Goal: Information Seeking & Learning: Check status

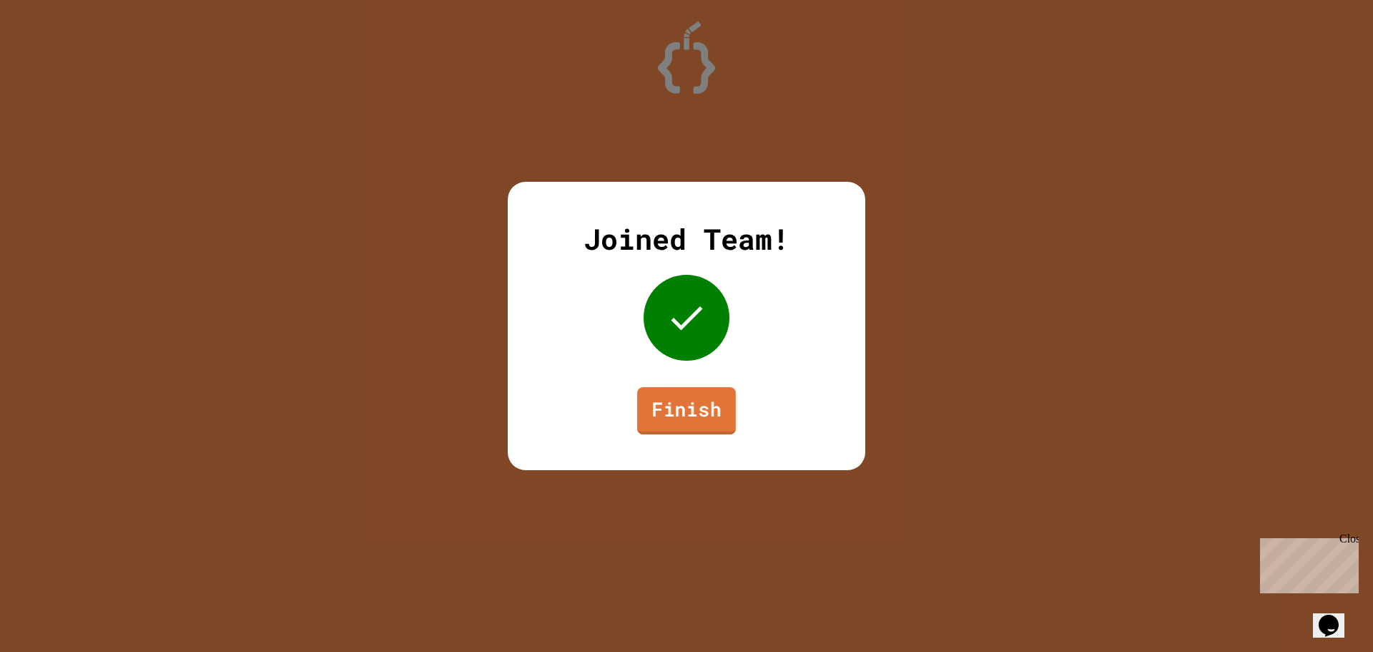
click at [685, 419] on link "Finish" at bounding box center [686, 410] width 99 height 47
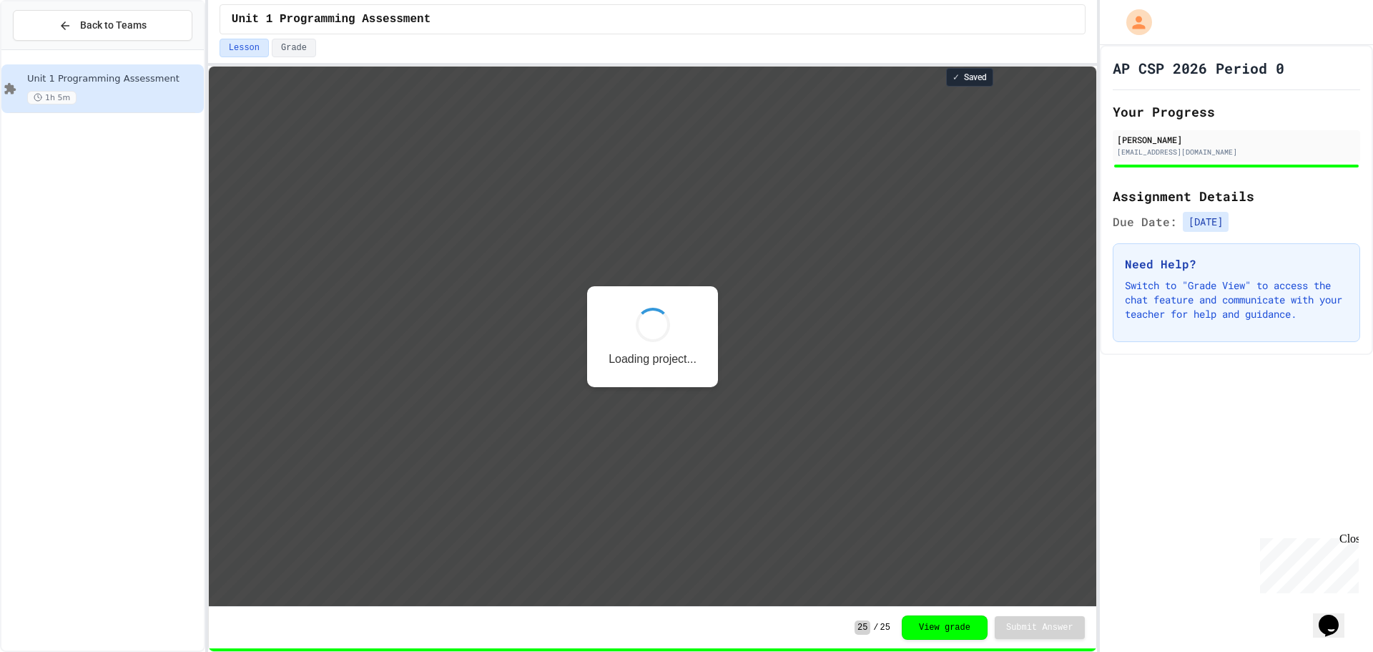
scroll to position [1, 0]
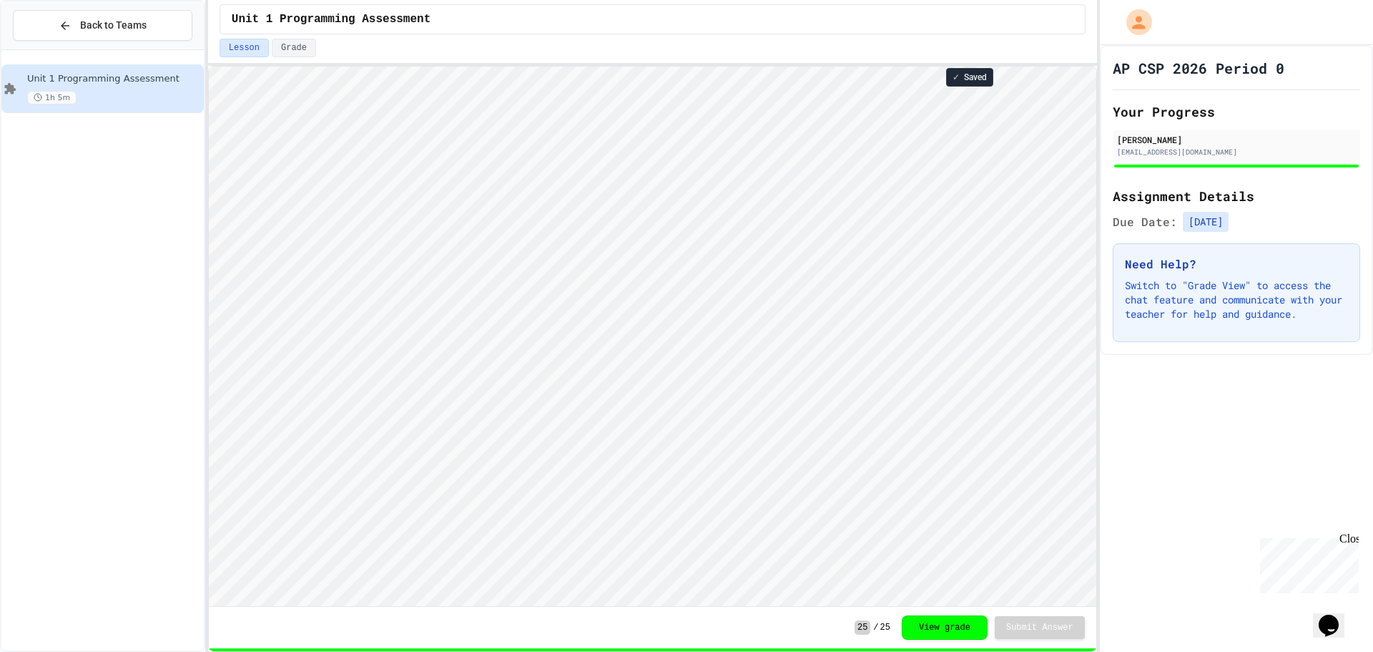
click at [970, 639] on button "View grade" at bounding box center [945, 627] width 86 height 24
click at [915, 623] on button "View grade" at bounding box center [945, 627] width 86 height 24
click at [944, 623] on button "View grade" at bounding box center [945, 626] width 86 height 24
click at [945, 631] on button "View grade" at bounding box center [945, 626] width 86 height 24
click at [868, 627] on span "25" at bounding box center [863, 627] width 16 height 14
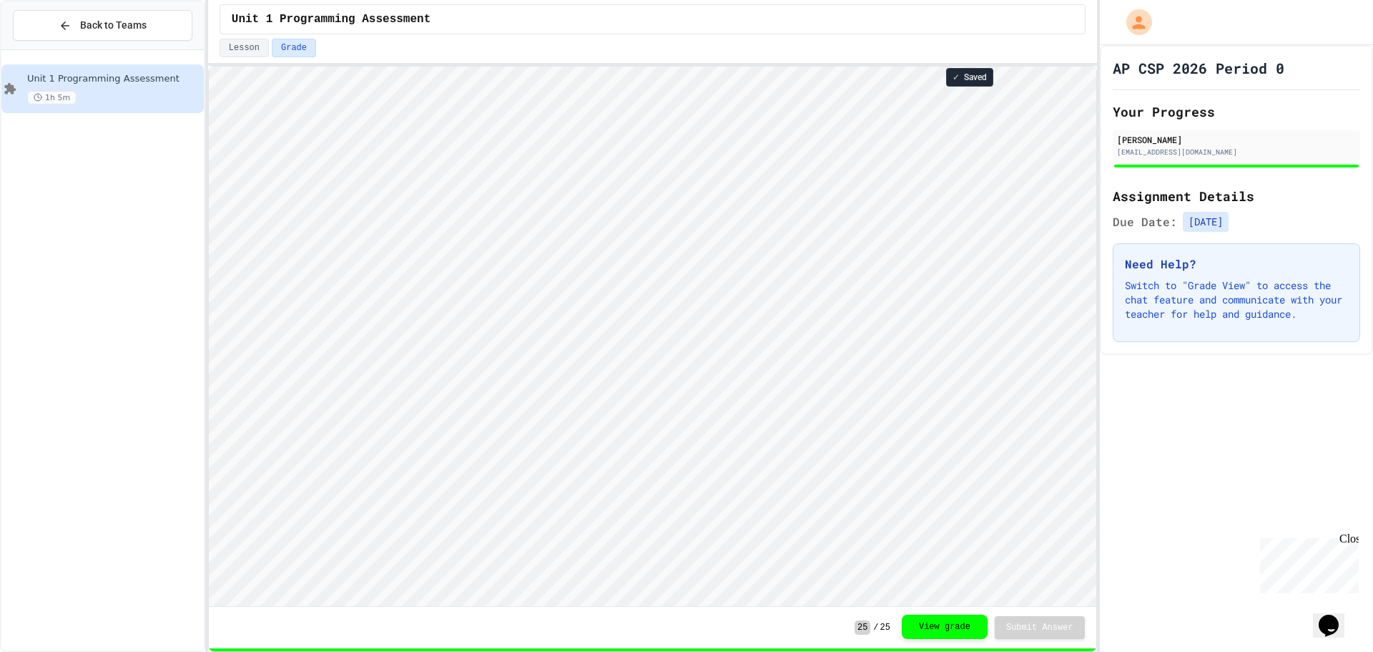
click at [951, 624] on button "View grade" at bounding box center [945, 626] width 86 height 24
drag, startPoint x: 951, startPoint y: 624, endPoint x: 1033, endPoint y: 621, distance: 82.3
click at [979, 624] on button "View grade" at bounding box center [945, 627] width 86 height 24
